Goal: Task Accomplishment & Management: Manage account settings

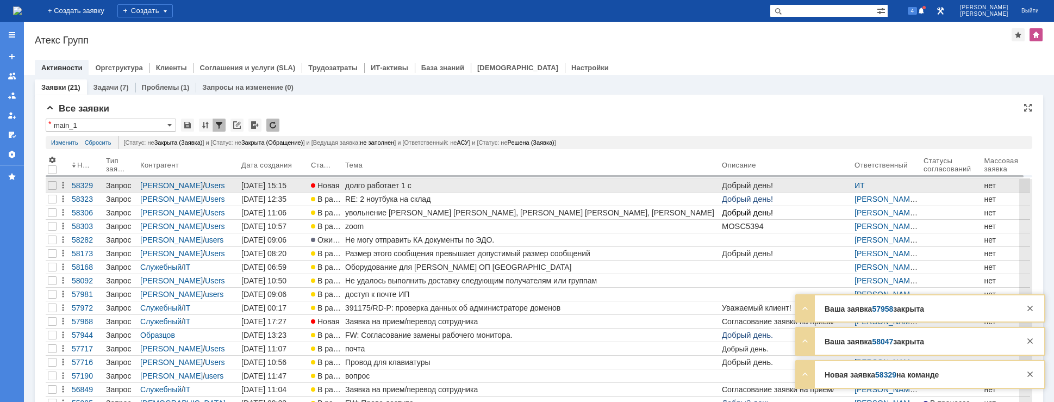
click at [369, 184] on div "долго работает 1 с" at bounding box center [531, 185] width 372 height 9
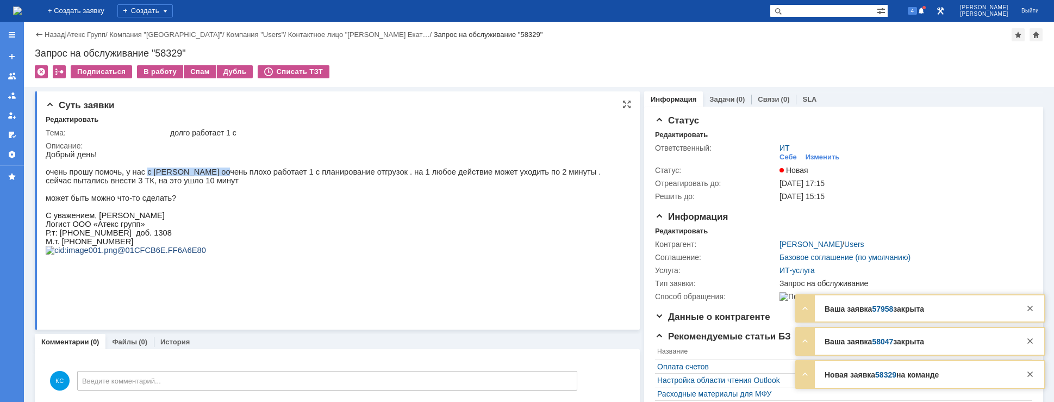
drag, startPoint x: 136, startPoint y: 172, endPoint x: 213, endPoint y: 180, distance: 77.6
click at [213, 180] on p "Добрый день! очень прошу помочь, у нас с Ольгой оочень плохо работает 1 с плани…" at bounding box center [333, 176] width 574 height 52
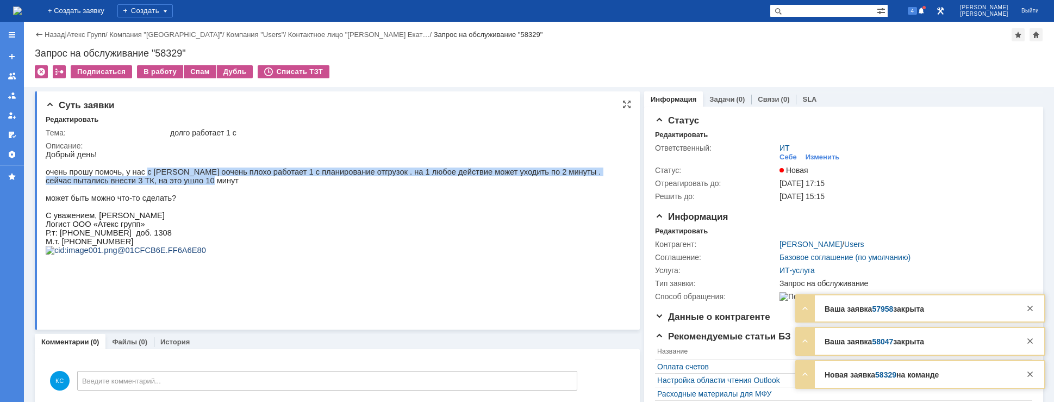
click at [240, 177] on p "Добрый день! очень прошу помочь, у нас с Ольгой оочень плохо работает 1 с плани…" at bounding box center [333, 176] width 574 height 52
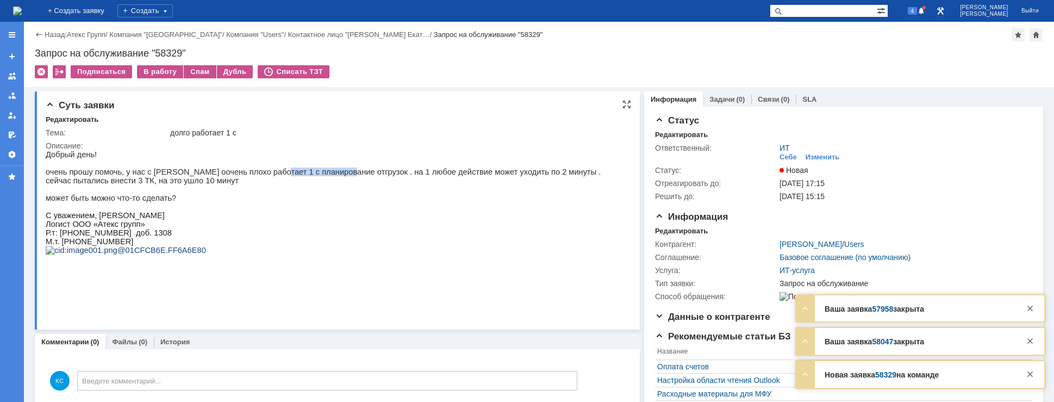
drag, startPoint x: 253, startPoint y: 179, endPoint x: 340, endPoint y: 179, distance: 87.0
click at [316, 178] on p "Добрый день! очень прошу помочь, у нас с Ольгой оочень плохо работает 1 с плани…" at bounding box center [333, 176] width 574 height 52
drag, startPoint x: 366, startPoint y: 182, endPoint x: 397, endPoint y: 182, distance: 31.5
click at [381, 182] on p "Добрый день! очень прошу помочь, у нас с Ольгой оочень плохо работает 1 с плани…" at bounding box center [333, 176] width 574 height 52
drag, startPoint x: 427, startPoint y: 178, endPoint x: 464, endPoint y: 178, distance: 37.5
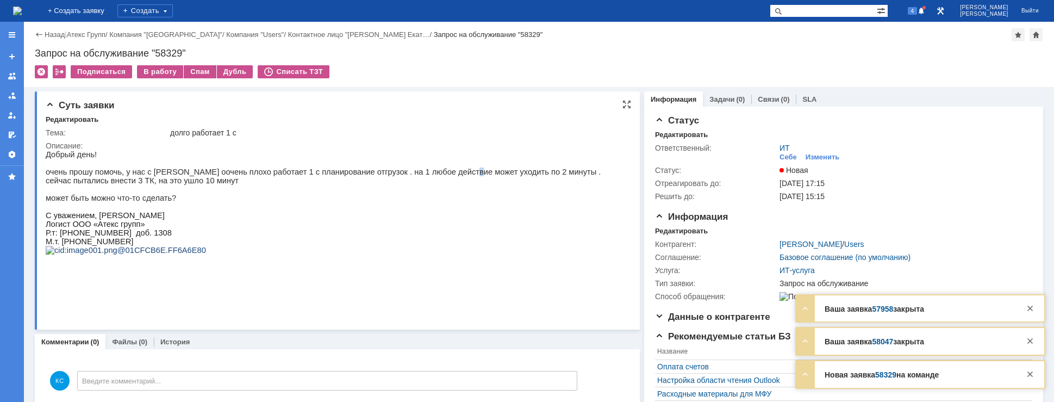
click at [444, 178] on p "Добрый день! очень прошу помочь, у нас с Ольгой оочень плохо работает 1 с плани…" at bounding box center [333, 176] width 574 height 52
drag, startPoint x: 477, startPoint y: 178, endPoint x: 563, endPoint y: 185, distance: 86.8
click at [560, 185] on p "Добрый день! очень прошу помочь, у нас с Ольгой оочень плохо работает 1 с плани…" at bounding box center [333, 176] width 574 height 52
click at [439, 184] on p "Добрый день! очень прошу помочь, у нас с Ольгой оочень плохо работает 1 с плани…" at bounding box center [333, 176] width 574 height 52
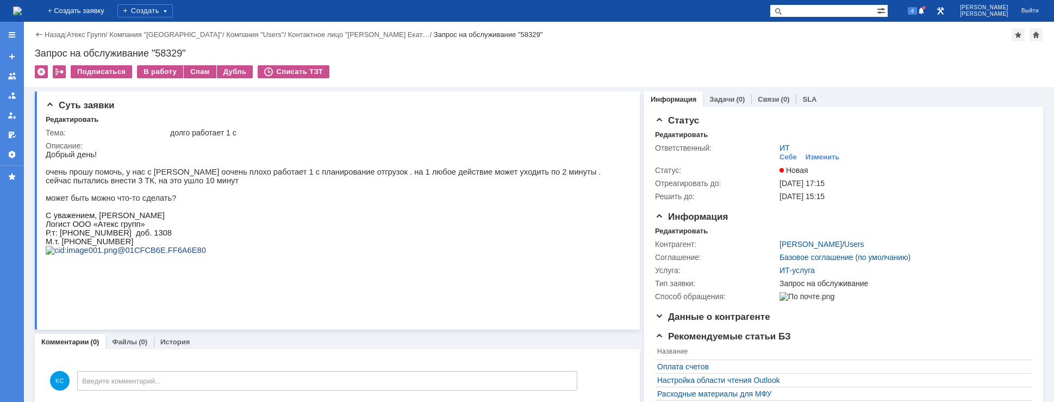
click at [22, 8] on img at bounding box center [17, 11] width 9 height 9
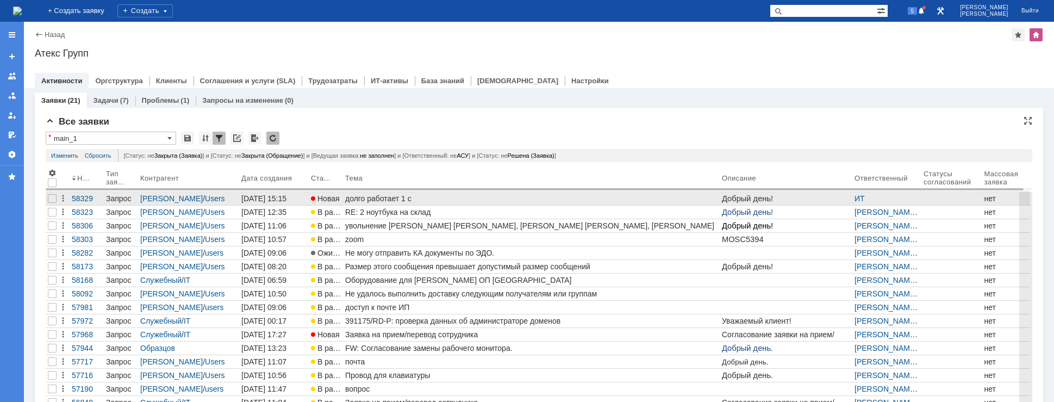
click at [462, 196] on div "долго работает 1 с" at bounding box center [531, 198] width 372 height 9
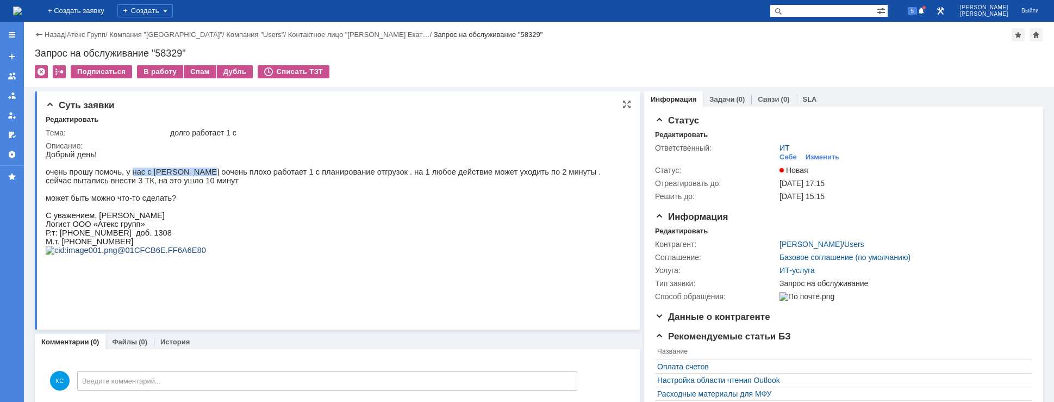
drag, startPoint x: 124, startPoint y: 176, endPoint x: 190, endPoint y: 176, distance: 66.3
click at [187, 176] on p "Добрый день! очень прошу помочь, у нас с Ольгой оочень плохо работает 1 с плани…" at bounding box center [333, 176] width 574 height 52
drag, startPoint x: 228, startPoint y: 177, endPoint x: 259, endPoint y: 179, distance: 31.6
click at [244, 177] on p "Добрый день! очень прошу помочь, у нас с Ольгой оочень плохо работает 1 с плани…" at bounding box center [333, 176] width 574 height 52
drag, startPoint x: 266, startPoint y: 179, endPoint x: 331, endPoint y: 180, distance: 64.7
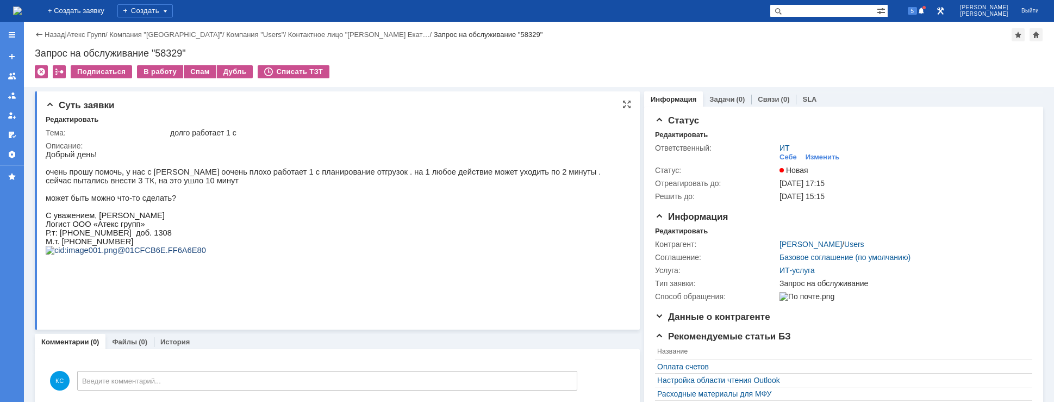
click at [308, 180] on p "Добрый день! очень прошу помочь, у нас с Ольгой оочень плохо работает 1 с плани…" at bounding box center [333, 176] width 574 height 52
drag, startPoint x: 370, startPoint y: 176, endPoint x: 394, endPoint y: 173, distance: 24.0
click at [389, 173] on p "Добрый день! очень прошу помочь, у нас с Ольгой оочень плохо работает 1 с плани…" at bounding box center [333, 176] width 574 height 52
click at [456, 176] on p "Добрый день! очень прошу помочь, у нас с Ольгой оочень плохо работает 1 с плани…" at bounding box center [333, 176] width 574 height 52
drag, startPoint x: 473, startPoint y: 172, endPoint x: 523, endPoint y: 172, distance: 49.5
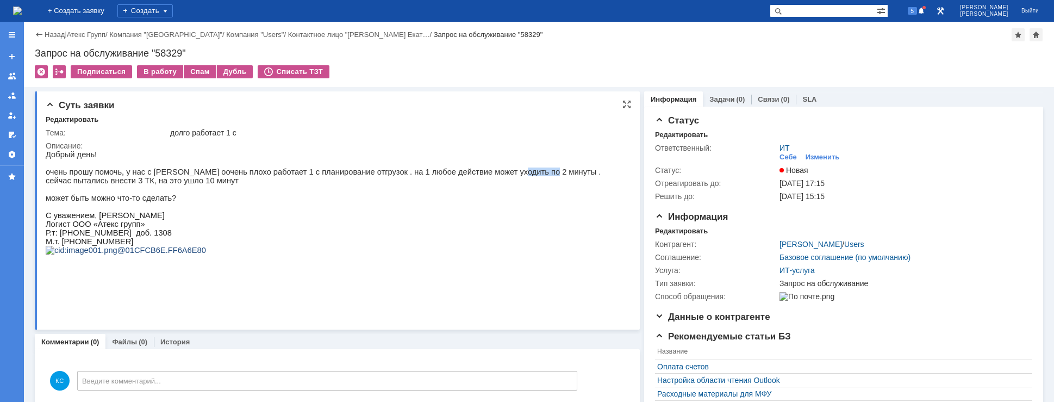
click at [503, 170] on p "Добрый день! очень прошу помочь, у нас с Ольгой оочень плохо работает 1 с плани…" at bounding box center [333, 176] width 574 height 52
drag, startPoint x: 547, startPoint y: 173, endPoint x: 562, endPoint y: 173, distance: 15.2
click at [561, 173] on p "Добрый день! очень прошу помочь, у нас с Ольгой оочень плохо работает 1 с плани…" at bounding box center [333, 176] width 574 height 52
drag, startPoint x: 67, startPoint y: 183, endPoint x: 95, endPoint y: 185, distance: 27.8
click at [94, 185] on p "Добрый день! очень прошу помочь, у нас с Ольгой оочень плохо работает 1 с плани…" at bounding box center [333, 176] width 574 height 52
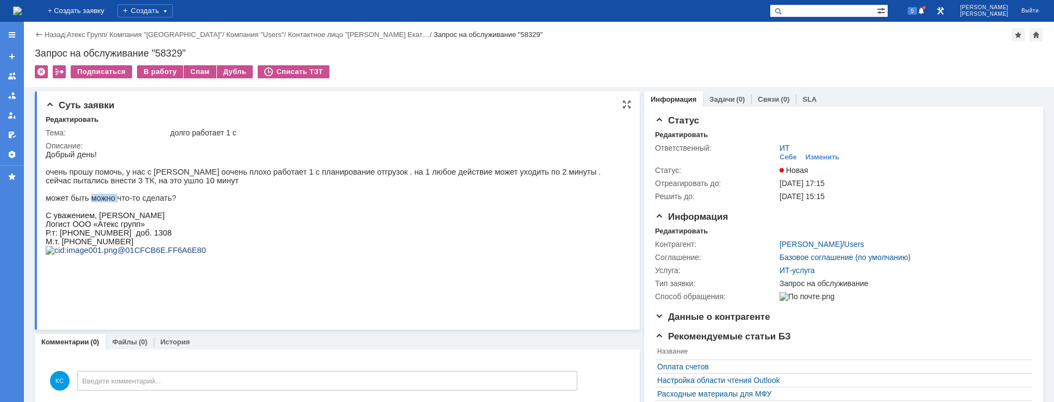
drag, startPoint x: 87, startPoint y: 201, endPoint x: 111, endPoint y: 202, distance: 24.5
click at [110, 201] on p "Добрый день! очень прошу помочь, у нас с Ольгой оочень плохо работает 1 с плани…" at bounding box center [333, 176] width 574 height 52
drag, startPoint x: 132, startPoint y: 204, endPoint x: 163, endPoint y: 205, distance: 31.6
click at [162, 202] on p "Добрый день! очень прошу помочь, у нас с Ольгой оочень плохо работает 1 с плани…" at bounding box center [333, 176] width 574 height 52
click at [22, 13] on img at bounding box center [17, 11] width 9 height 9
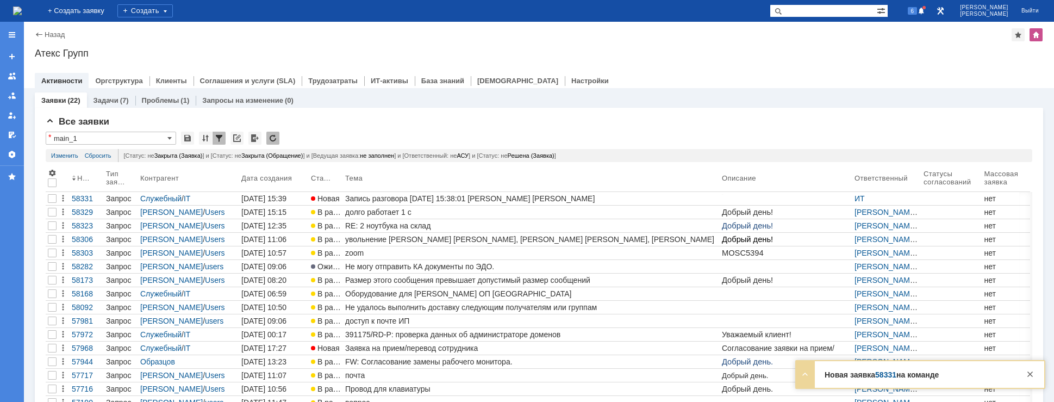
click at [22, 9] on img at bounding box center [17, 11] width 9 height 9
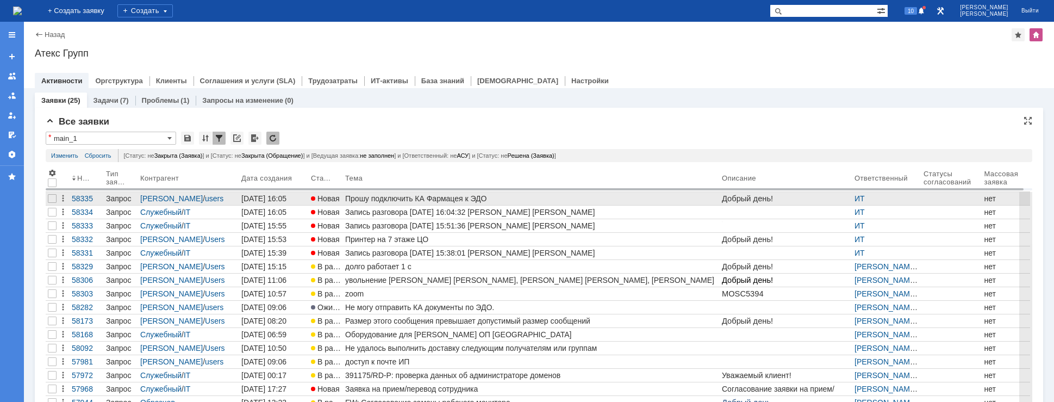
click at [47, 201] on div at bounding box center [52, 198] width 13 height 13
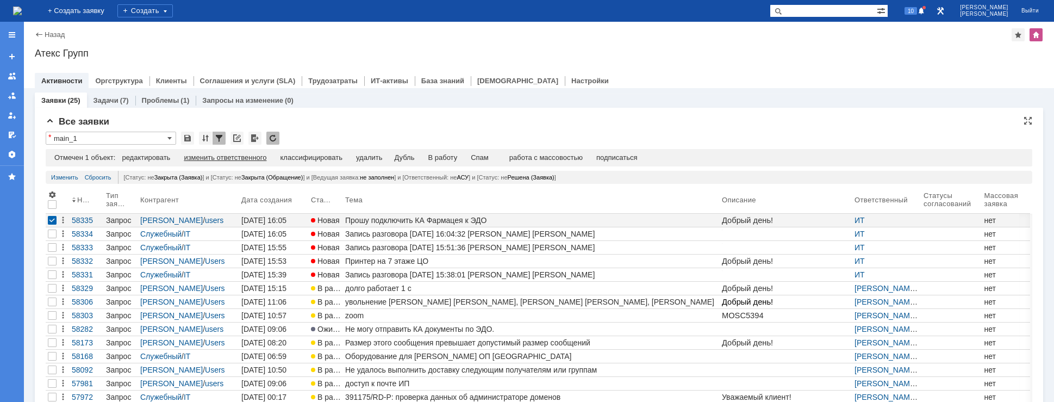
click at [215, 159] on div "изменить ответственного" at bounding box center [225, 157] width 83 height 9
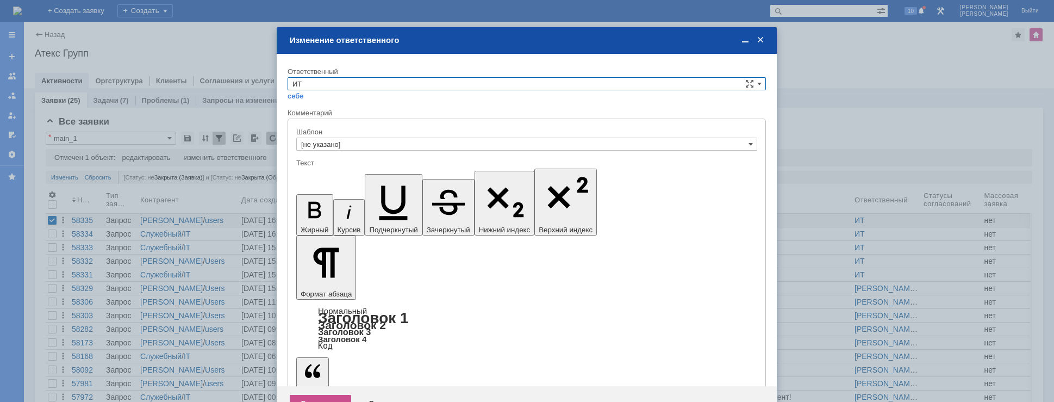
click at [400, 86] on input "ИТ" at bounding box center [527, 83] width 479 height 13
click at [351, 170] on span "АСУ" at bounding box center [527, 174] width 469 height 9
type input "АСУ"
click at [322, 395] on div "Сохранить" at bounding box center [320, 403] width 61 height 17
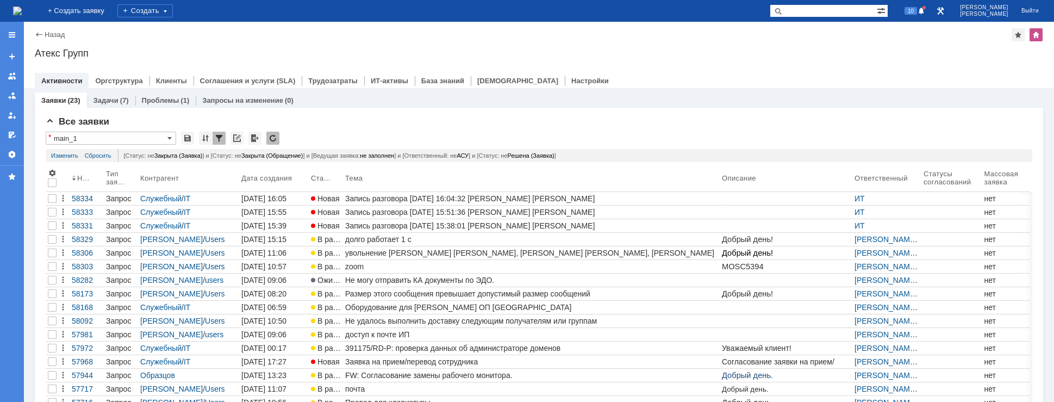
click at [22, 14] on img at bounding box center [17, 11] width 9 height 9
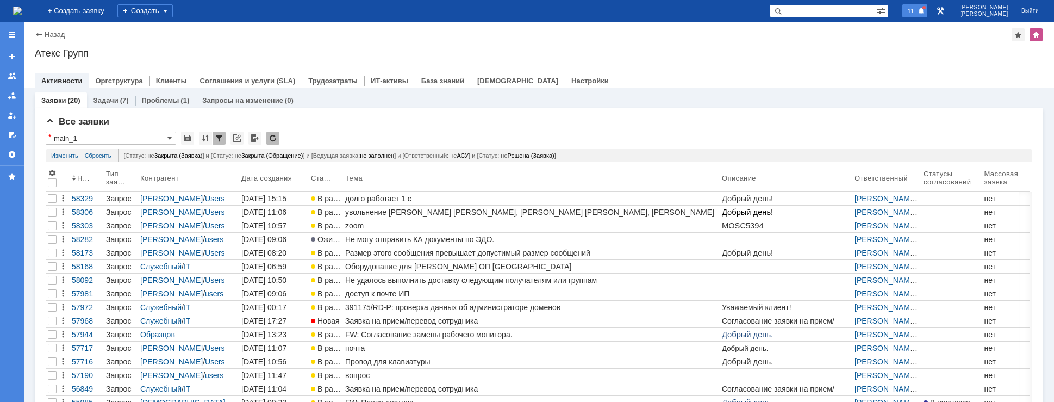
click at [917, 8] on span "11" at bounding box center [911, 11] width 13 height 8
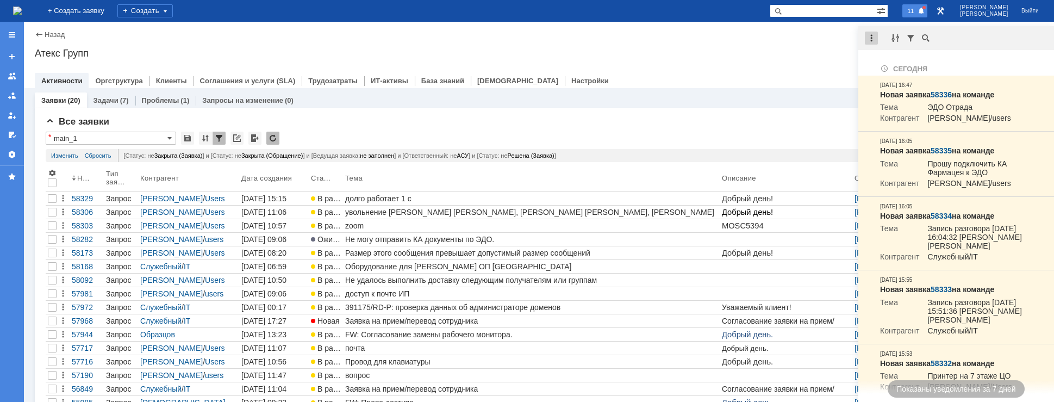
click at [877, 38] on div at bounding box center [871, 38] width 13 height 13
click at [887, 66] on div "Отметить уведомления прочитанными" at bounding box center [947, 66] width 146 height 8
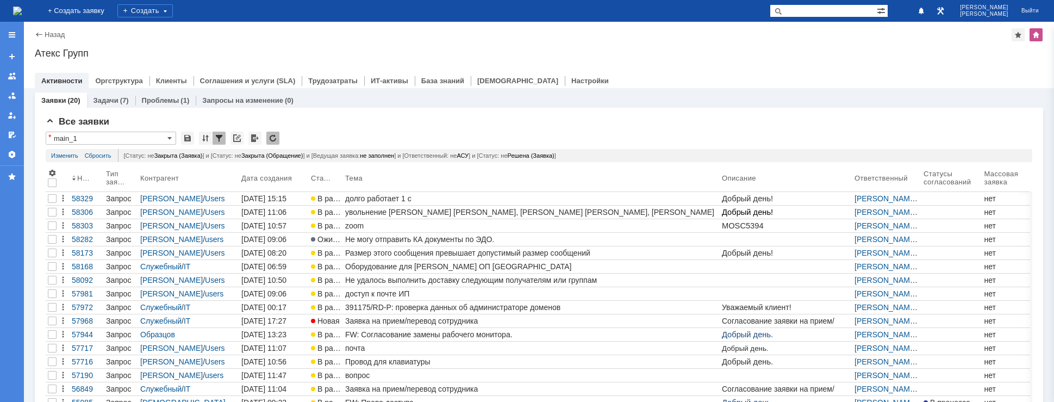
click at [795, 44] on div "Назад | Атекс Групп Атекс Групп root$101 Активности Оргструктура Клиенты Соглаш…" at bounding box center [539, 55] width 1030 height 66
click at [22, 13] on img at bounding box center [17, 11] width 9 height 9
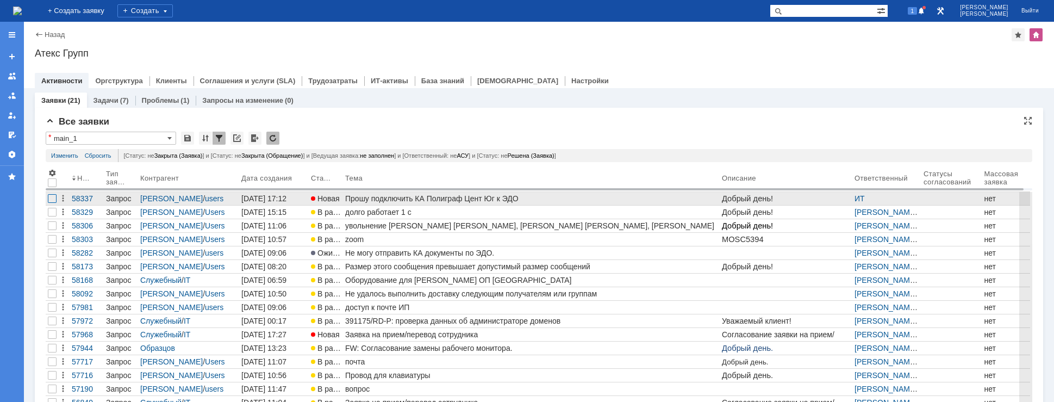
click at [55, 195] on div at bounding box center [52, 198] width 9 height 9
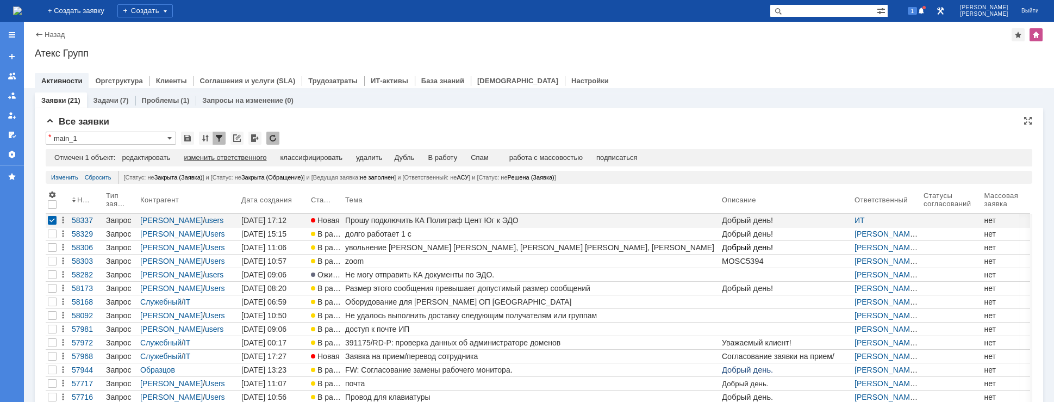
click at [264, 159] on div "изменить ответственного" at bounding box center [225, 157] width 83 height 9
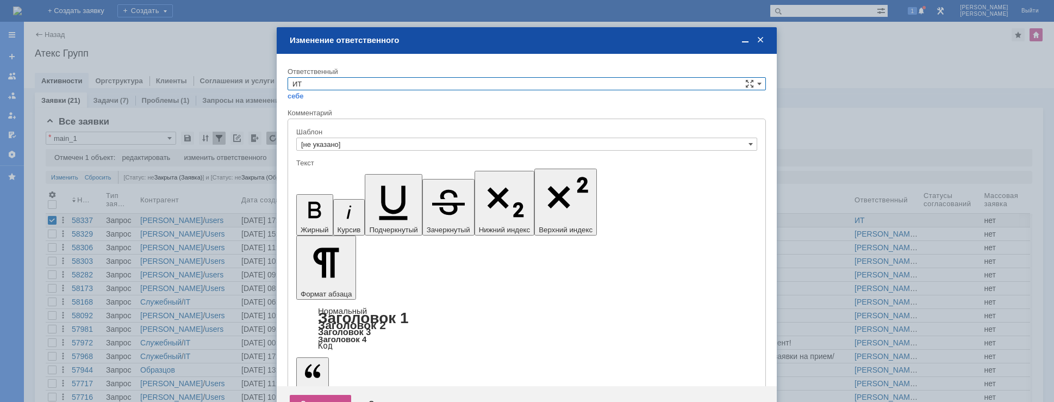
click at [350, 84] on input "ИТ" at bounding box center [527, 83] width 479 height 13
click at [333, 175] on span "АСУ" at bounding box center [527, 174] width 469 height 9
type input "АСУ"
click at [311, 395] on div "Сохранить" at bounding box center [320, 403] width 61 height 17
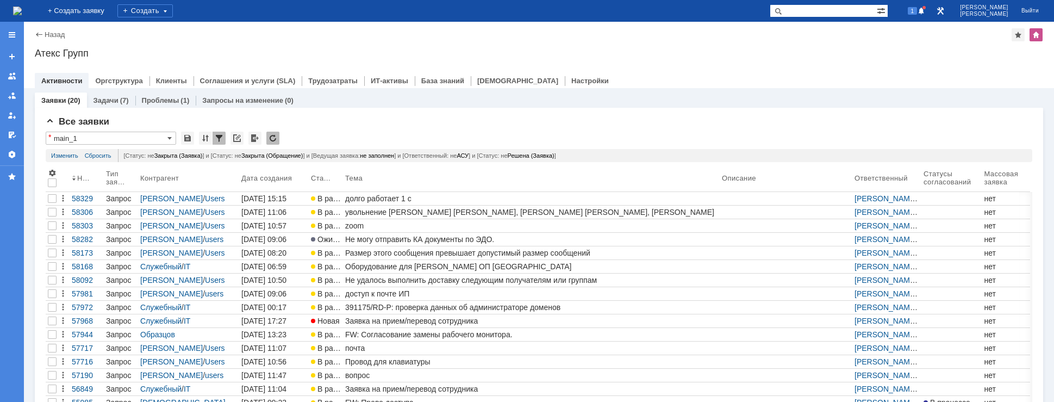
click at [22, 13] on img at bounding box center [17, 11] width 9 height 9
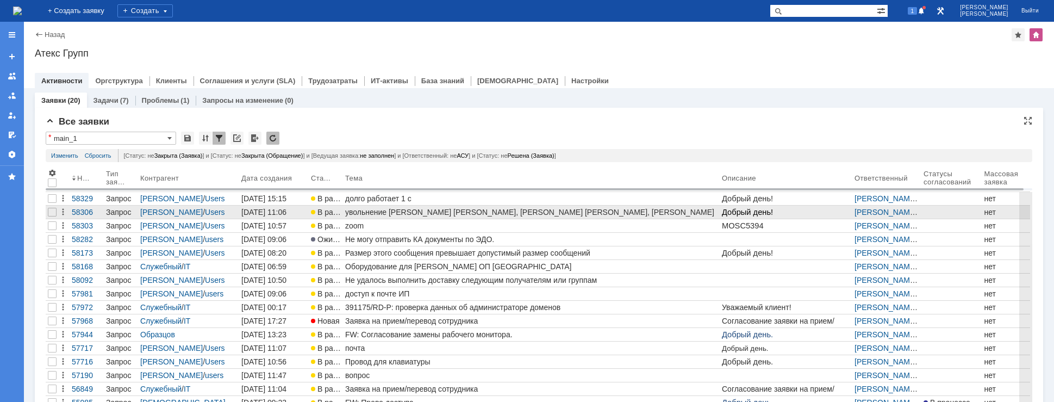
click at [451, 213] on div "увольнение [PERSON_NAME] [PERSON_NAME], [PERSON_NAME] [PERSON_NAME], [PERSON_NA…" at bounding box center [531, 212] width 372 height 9
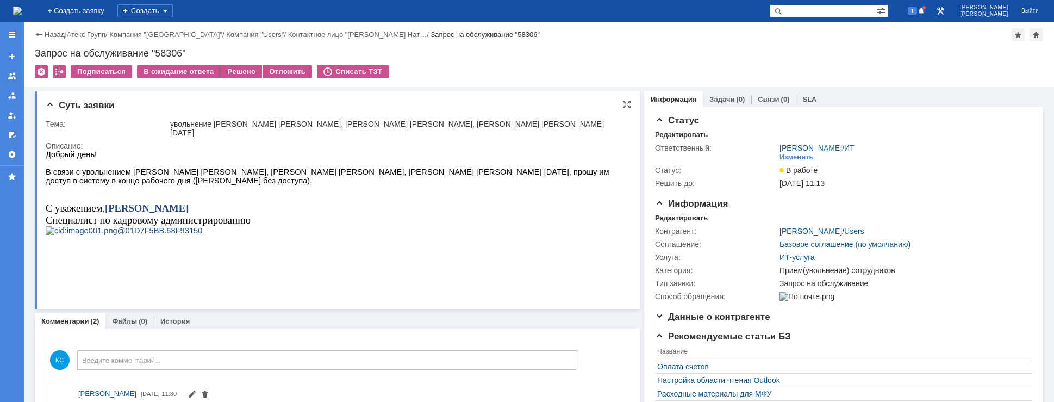
click at [251, 176] on span "В связи с увольнением [PERSON_NAME] [PERSON_NAME], [PERSON_NAME] [PERSON_NAME],…" at bounding box center [329, 175] width 566 height 17
drag, startPoint x: 161, startPoint y: 174, endPoint x: 134, endPoint y: 181, distance: 28.0
click at [149, 174] on span "В связи с увольнением [PERSON_NAME] [PERSON_NAME], [PERSON_NAME] [PERSON_NAME],…" at bounding box center [329, 175] width 566 height 17
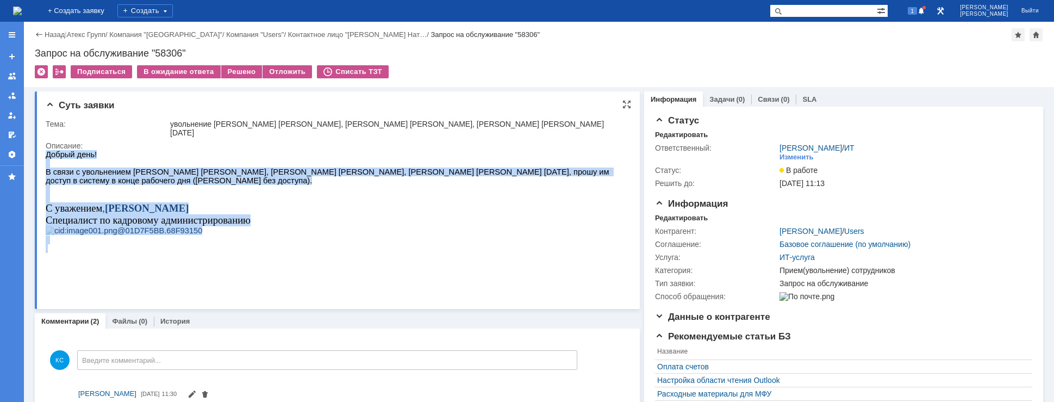
drag, startPoint x: 580, startPoint y: 173, endPoint x: 64, endPoint y: 146, distance: 516.8
click at [64, 150] on html "Добрый день! В связи с увольнением Ломакина С., Ибрагимова Н., Арешкиной Н. 05.…" at bounding box center [333, 201] width 574 height 103
copy div "Добрый день! В связи с увольнением Ломакина С., Ибрагимова Н., Арешкиной Н. 05.…"
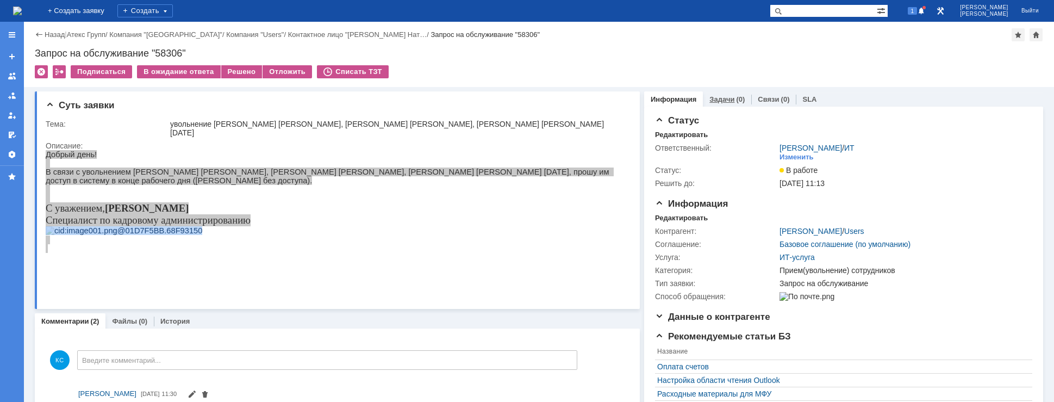
click at [724, 97] on link "Задачи" at bounding box center [722, 99] width 25 height 8
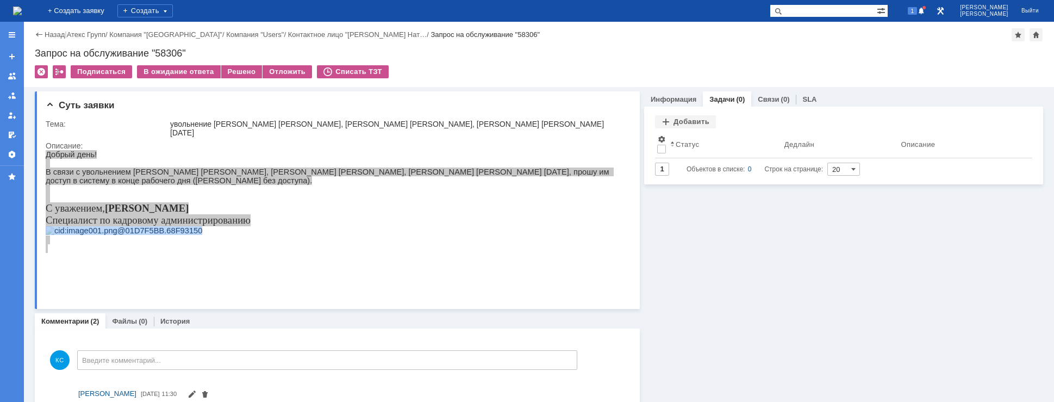
click at [676, 110] on div "Задачи Добавить Результаты поиска: Изменить Сбросить Сортировать по: Статус 1 О…" at bounding box center [843, 146] width 399 height 78
click at [678, 118] on div "Добавить" at bounding box center [685, 121] width 61 height 13
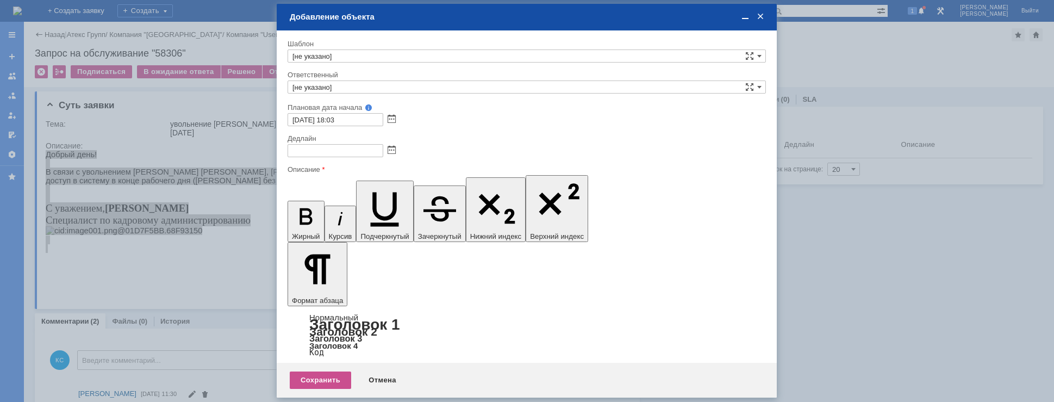
click at [353, 88] on input "[не указано]" at bounding box center [527, 86] width 479 height 13
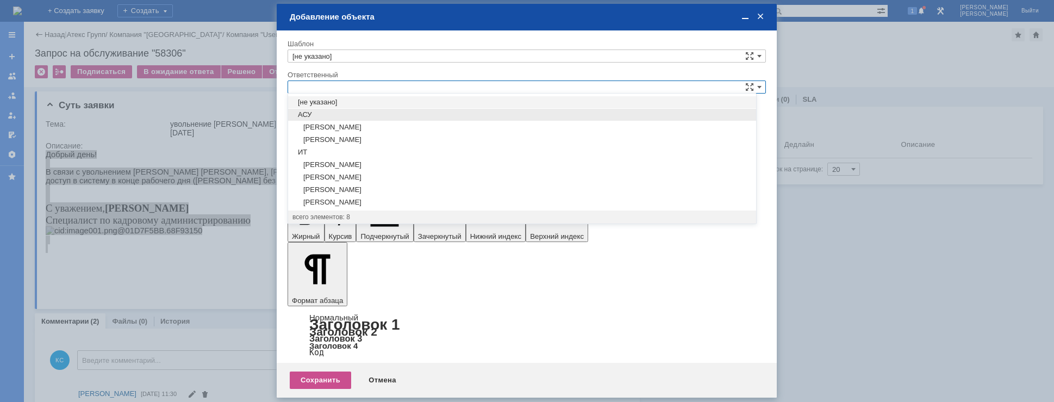
click at [339, 113] on span "АСУ" at bounding box center [522, 114] width 459 height 9
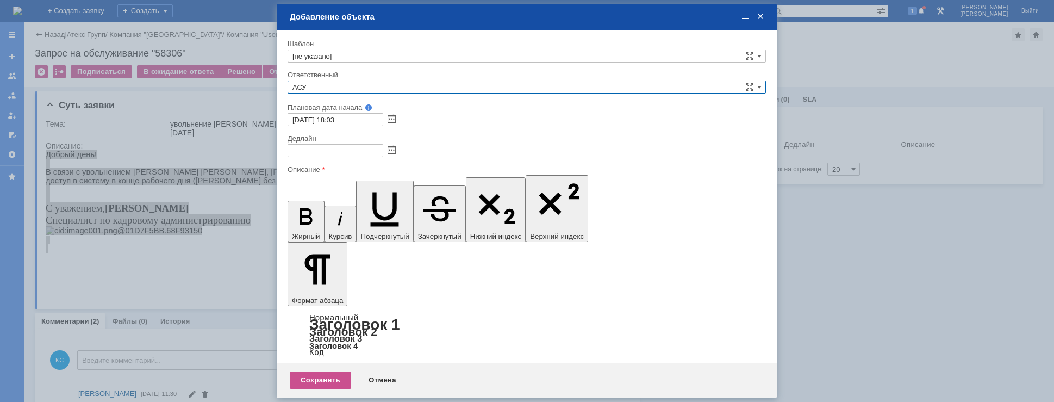
type input "АСУ"
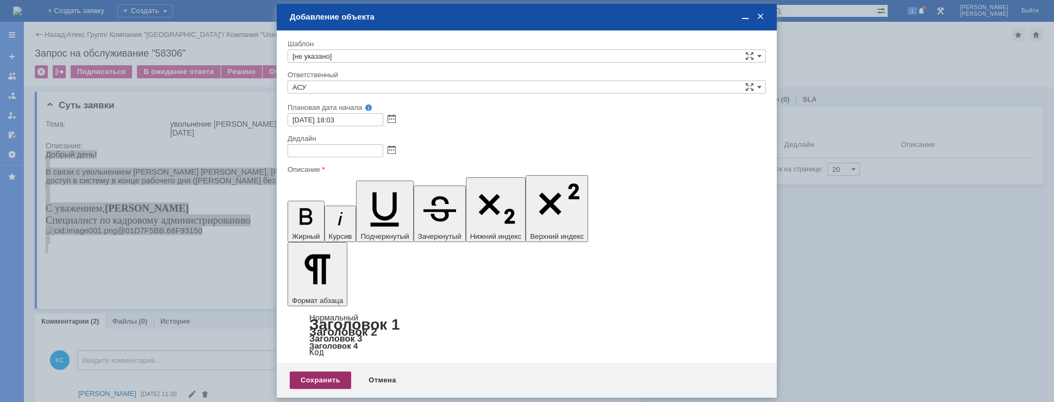
click at [314, 376] on div "Сохранить" at bounding box center [320, 379] width 61 height 17
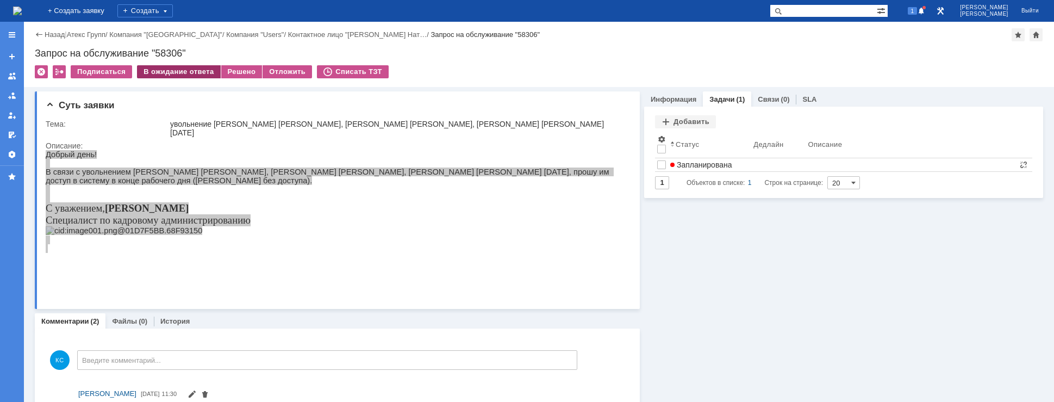
click at [163, 73] on div "В ожидание ответа" at bounding box center [178, 71] width 83 height 13
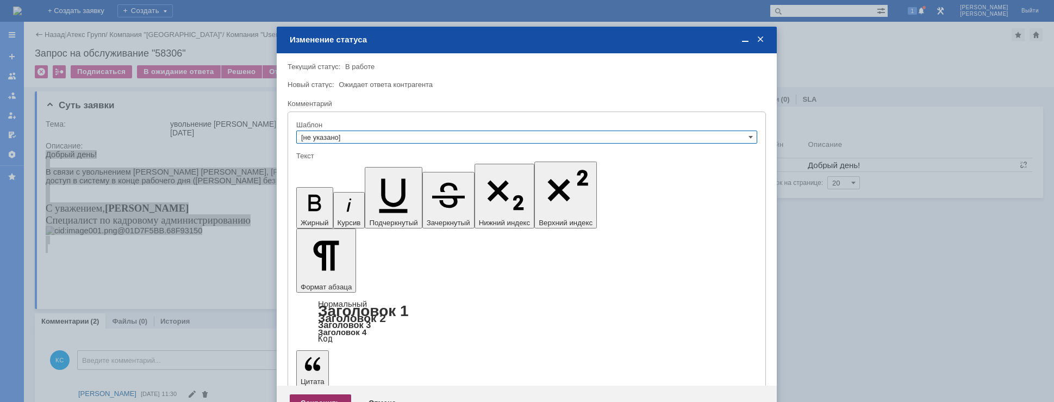
click at [309, 394] on div "Сохранить" at bounding box center [320, 402] width 61 height 17
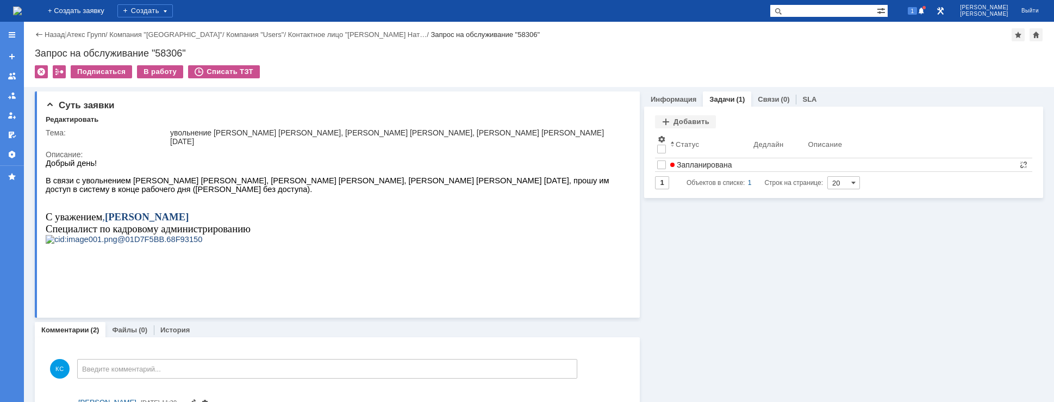
click at [22, 13] on img at bounding box center [17, 11] width 9 height 9
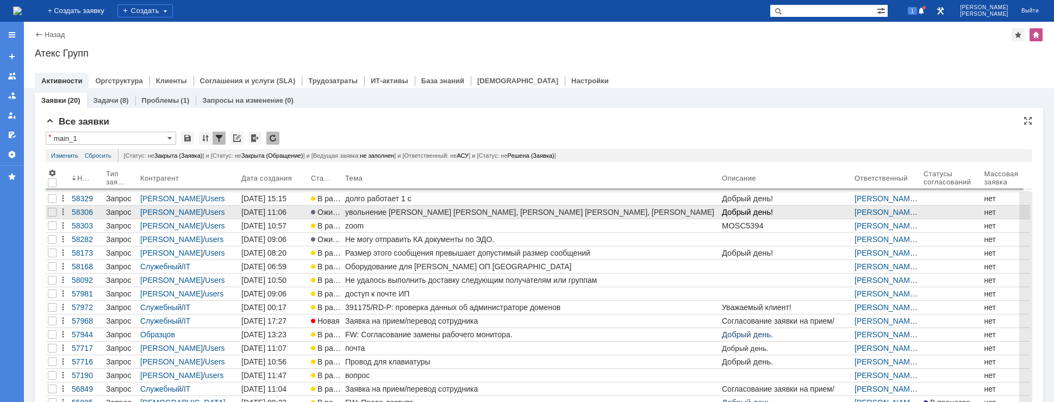
click at [383, 216] on div "увольнение [PERSON_NAME] [PERSON_NAME], [PERSON_NAME] [PERSON_NAME], [PERSON_NA…" at bounding box center [531, 212] width 372 height 9
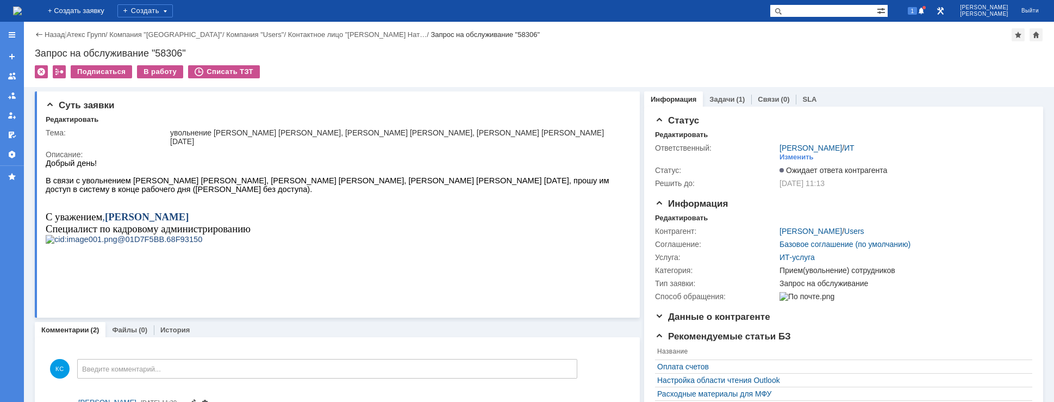
click at [228, 187] on span "В связи с увольнением [PERSON_NAME] [PERSON_NAME], [PERSON_NAME] [PERSON_NAME],…" at bounding box center [329, 184] width 566 height 17
drag, startPoint x: 243, startPoint y: 184, endPoint x: 269, endPoint y: 188, distance: 25.8
click at [269, 188] on span "В связи с увольнением [PERSON_NAME] [PERSON_NAME], [PERSON_NAME] [PERSON_NAME],…" at bounding box center [329, 184] width 566 height 17
click at [263, 180] on span "В связи с увольнением [PERSON_NAME] [PERSON_NAME], [PERSON_NAME] [PERSON_NAME],…" at bounding box center [329, 184] width 566 height 17
click at [22, 11] on img at bounding box center [17, 11] width 9 height 9
